Goal: Obtain resource: Obtain resource

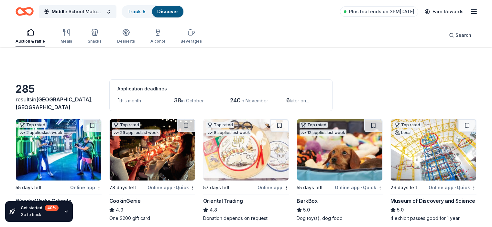
scroll to position [1412, 0]
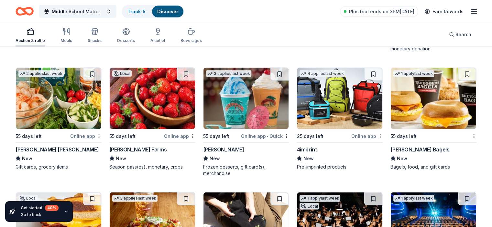
click at [148, 108] on img at bounding box center [152, 98] width 85 height 61
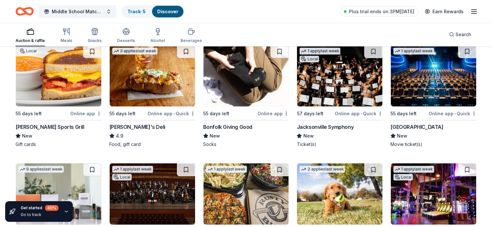
scroll to position [1569, 0]
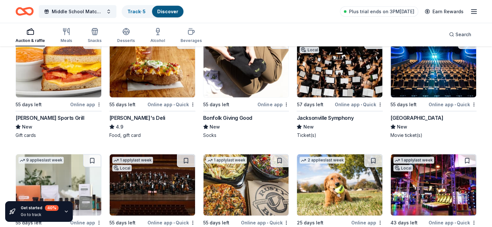
click at [412, 67] on img at bounding box center [433, 66] width 85 height 61
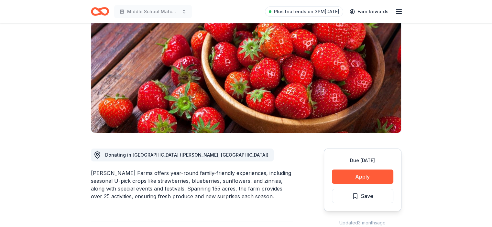
scroll to position [61, 0]
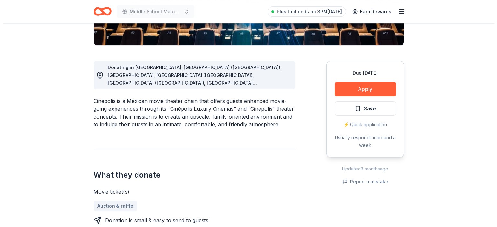
scroll to position [110, 0]
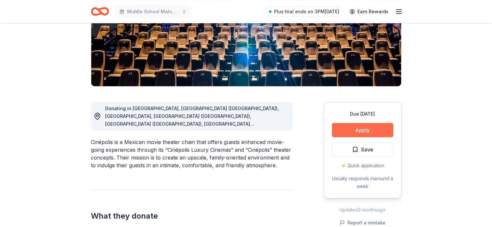
click at [372, 127] on button "Apply" at bounding box center [362, 130] width 61 height 14
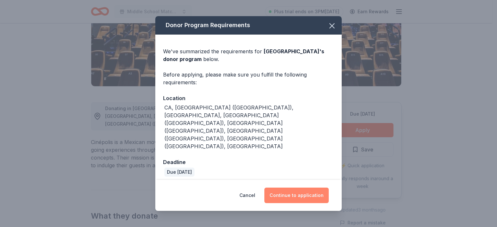
click at [304, 188] on button "Continue to application" at bounding box center [296, 196] width 64 height 16
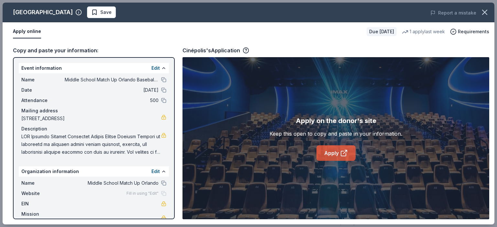
click at [339, 154] on link "Apply" at bounding box center [335, 154] width 39 height 16
